Goal: Find specific page/section: Find specific page/section

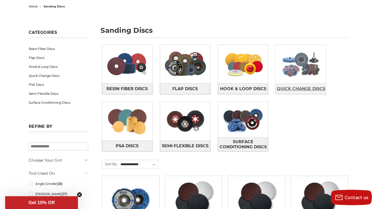
click at [308, 88] on span "Quick Change Discs" at bounding box center [301, 89] width 49 height 9
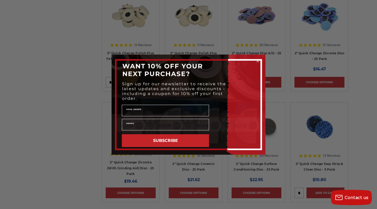
scroll to position [344, 0]
click at [258, 63] on circle "Close dialog" at bounding box center [258, 61] width 5 height 5
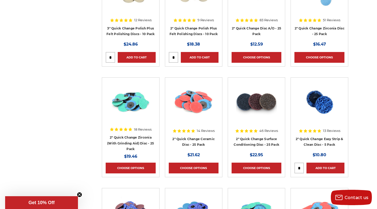
scroll to position [336, 0]
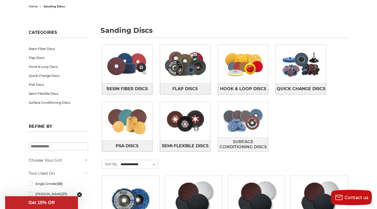
click at [245, 122] on img at bounding box center [243, 119] width 50 height 35
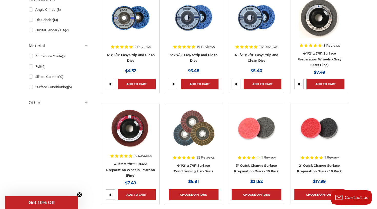
scroll to position [89, 0]
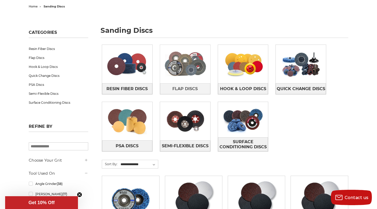
click at [188, 75] on img at bounding box center [185, 63] width 50 height 35
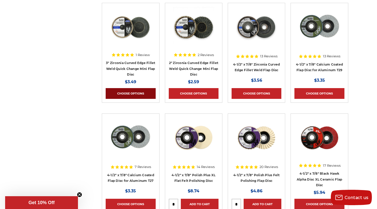
scroll to position [448, 0]
